Goal: Navigation & Orientation: Find specific page/section

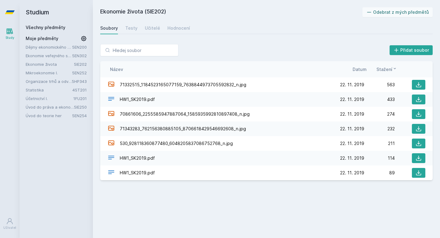
click at [44, 106] on link "Úvod do práva a ekonomie" at bounding box center [50, 107] width 48 height 6
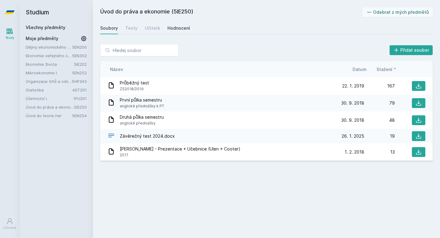
click at [173, 29] on div "Hodnocení" at bounding box center [178, 28] width 23 height 6
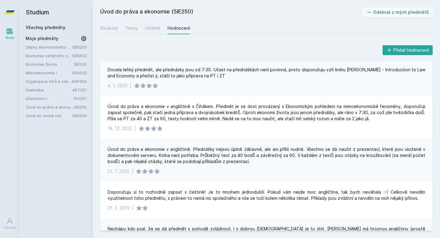
scroll to position [39, 0]
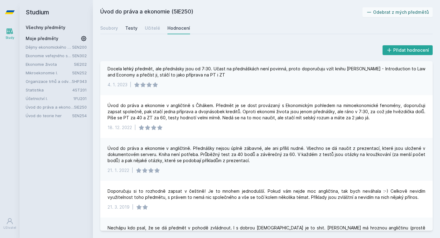
click at [134, 29] on div "Testy" at bounding box center [131, 28] width 12 height 6
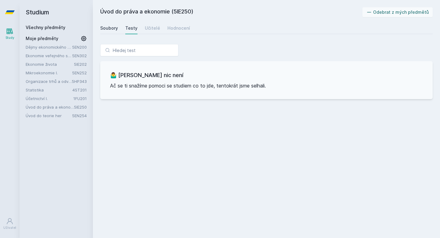
click at [106, 30] on div "Soubory" at bounding box center [109, 28] width 18 height 6
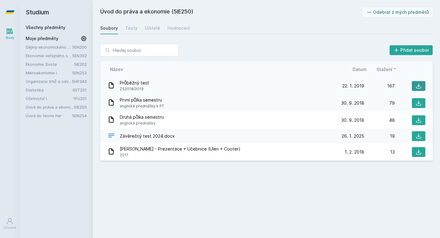
click at [421, 84] on icon at bounding box center [419, 86] width 6 height 6
click at [179, 33] on link "Hodnocení" at bounding box center [178, 28] width 23 height 12
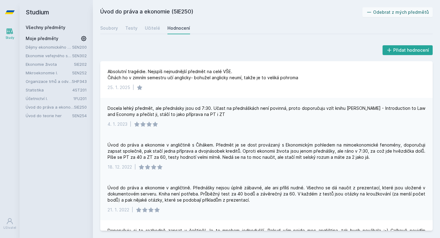
scroll to position [42, 0]
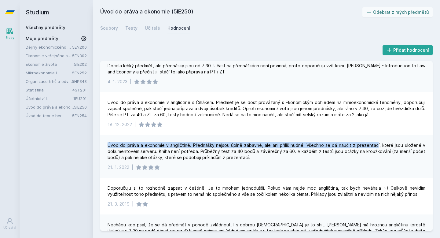
drag, startPoint x: 311, startPoint y: 141, endPoint x: 377, endPoint y: 145, distance: 65.8
click at [378, 145] on div "Úvod do práva a ekonomie v angličtině. Přednášky nejsou úplně zábavné, ale ani …" at bounding box center [266, 156] width 333 height 43
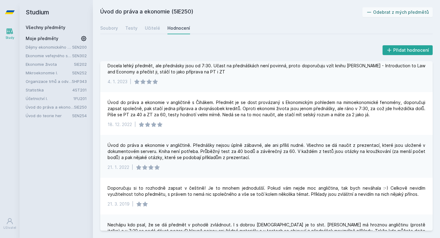
click at [377, 145] on div "Úvod do práva a ekonomie v angličtině. Přednášky nejsou úplně zábavné, ale ani …" at bounding box center [267, 151] width 318 height 18
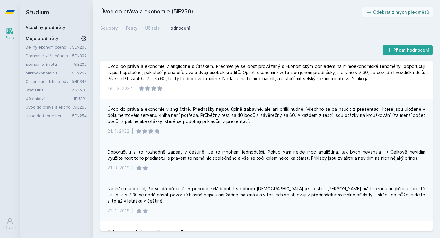
scroll to position [0, 0]
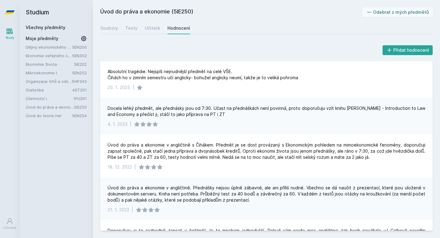
click at [125, 36] on div "Úvod do práva a ekonomie (5IE250) Odebrat z mých předmětů [GEOGRAPHIC_DATA] Tes…" at bounding box center [266, 118] width 333 height 223
click at [168, 27] on div "Hodnocení" at bounding box center [178, 28] width 23 height 6
click at [152, 32] on link "Učitelé" at bounding box center [152, 28] width 15 height 12
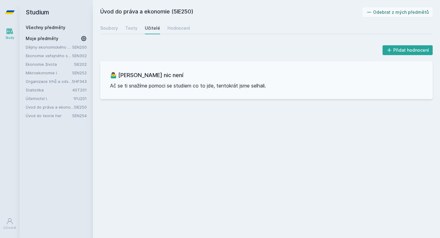
click at [152, 28] on div "Učitelé" at bounding box center [152, 28] width 15 height 6
click at [127, 25] on link "Testy" at bounding box center [131, 28] width 12 height 12
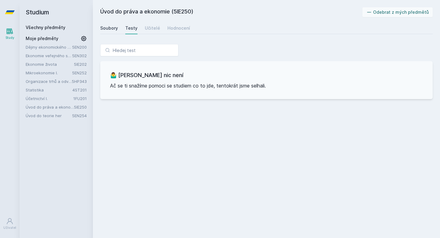
click at [105, 27] on div "Soubory" at bounding box center [109, 28] width 18 height 6
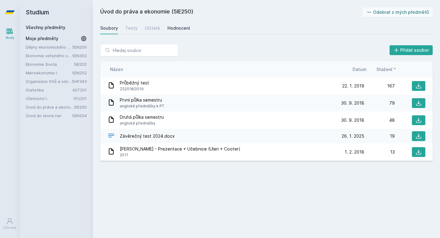
click at [185, 29] on div "Hodnocení" at bounding box center [178, 28] width 23 height 6
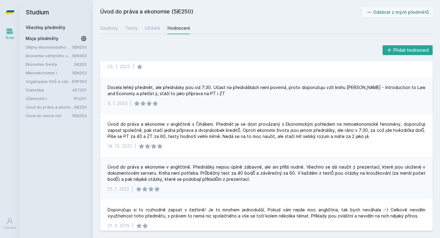
scroll to position [24, 0]
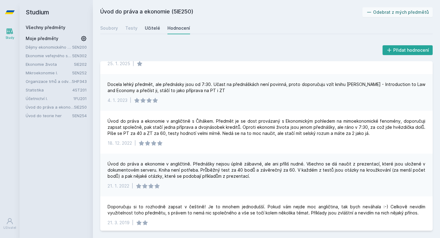
click at [157, 26] on div "Učitelé" at bounding box center [152, 28] width 15 height 6
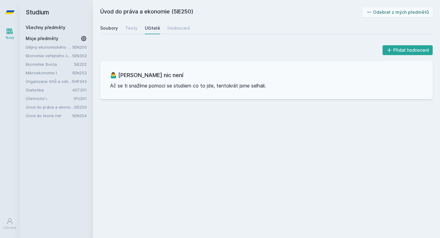
click at [113, 26] on div "Soubory" at bounding box center [109, 28] width 18 height 6
